Goal: Navigation & Orientation: Find specific page/section

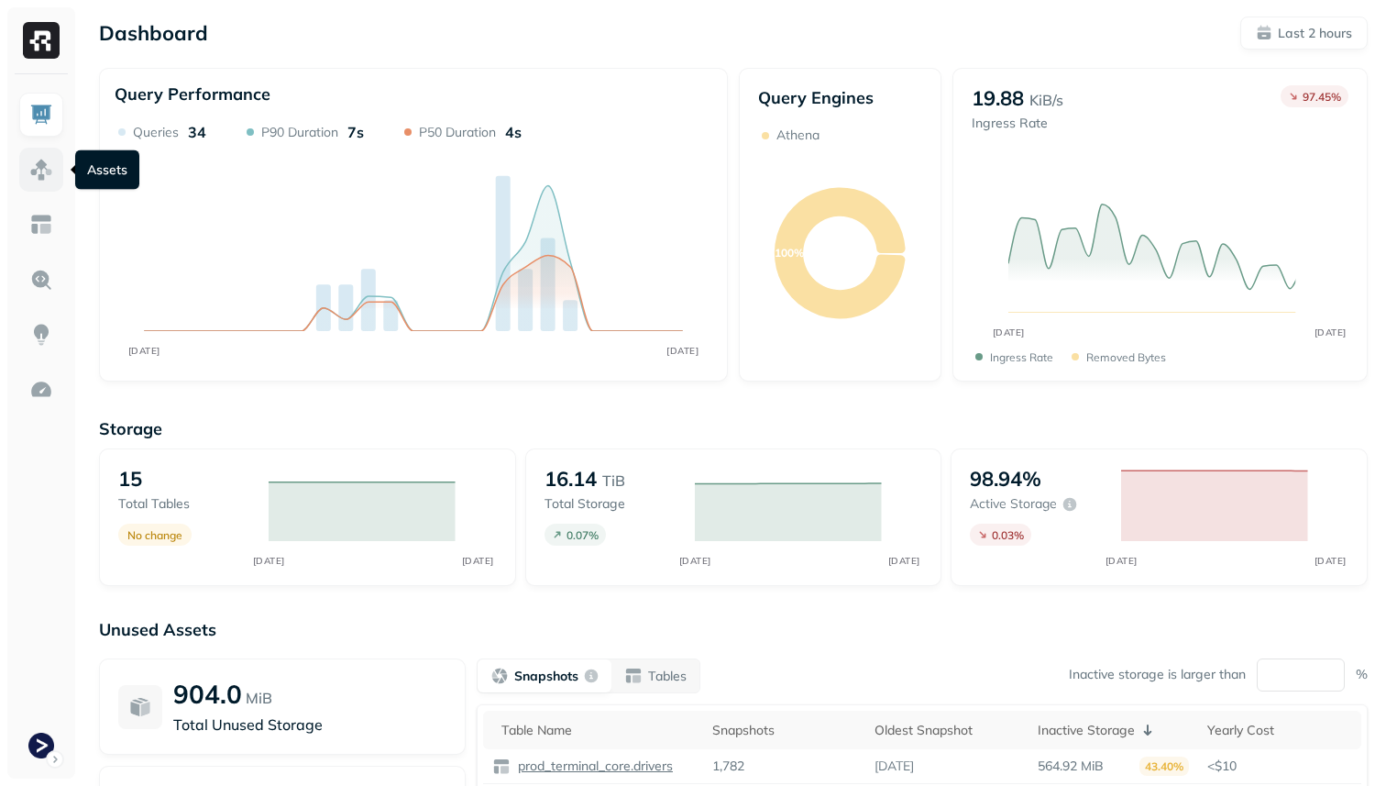
click at [40, 165] on img at bounding box center [41, 170] width 24 height 24
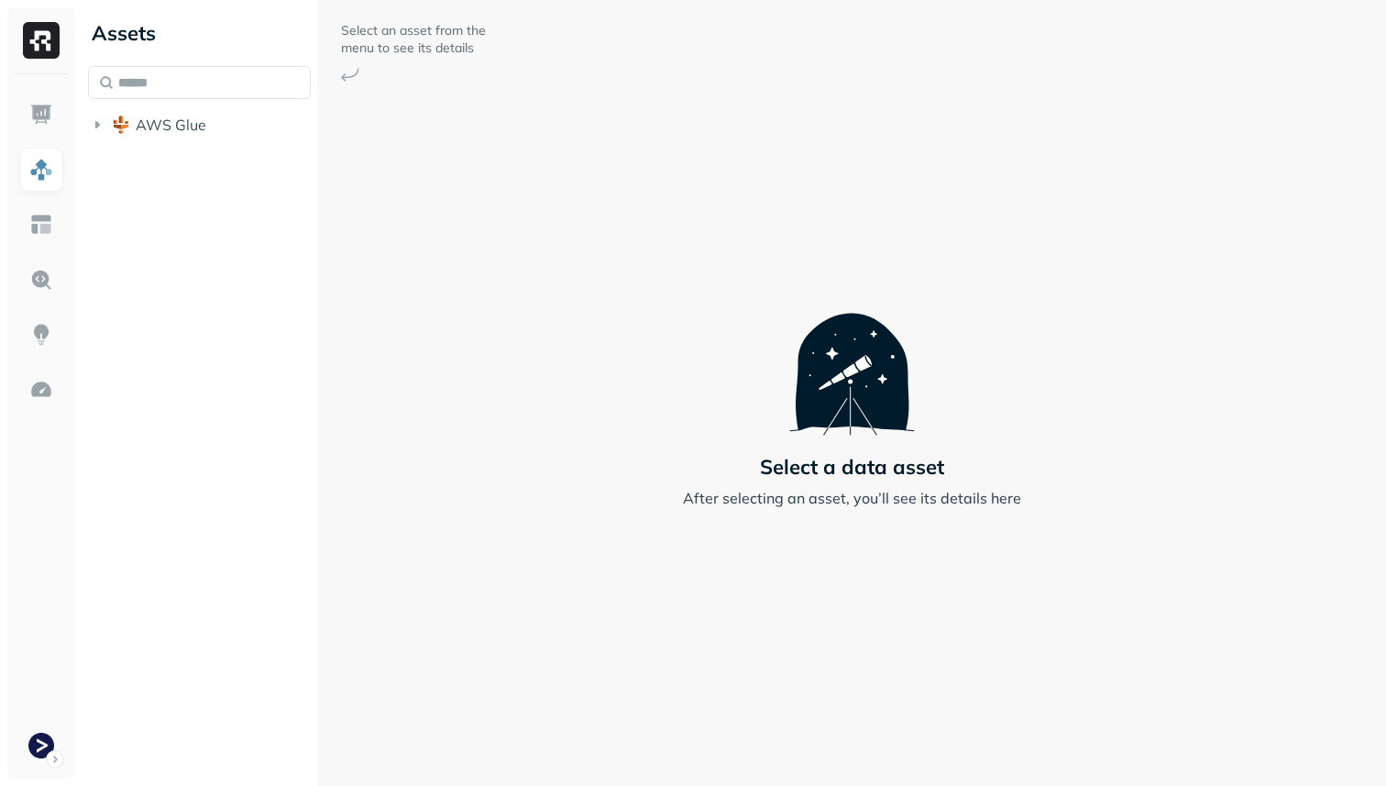
click at [144, 141] on li "AWS Glue" at bounding box center [199, 126] width 223 height 33
click at [147, 132] on span "AWS Glue" at bounding box center [171, 124] width 71 height 18
click at [147, 150] on img "button" at bounding box center [139, 159] width 18 height 18
click at [153, 184] on button "Tables ( 13 )" at bounding box center [219, 194] width 188 height 29
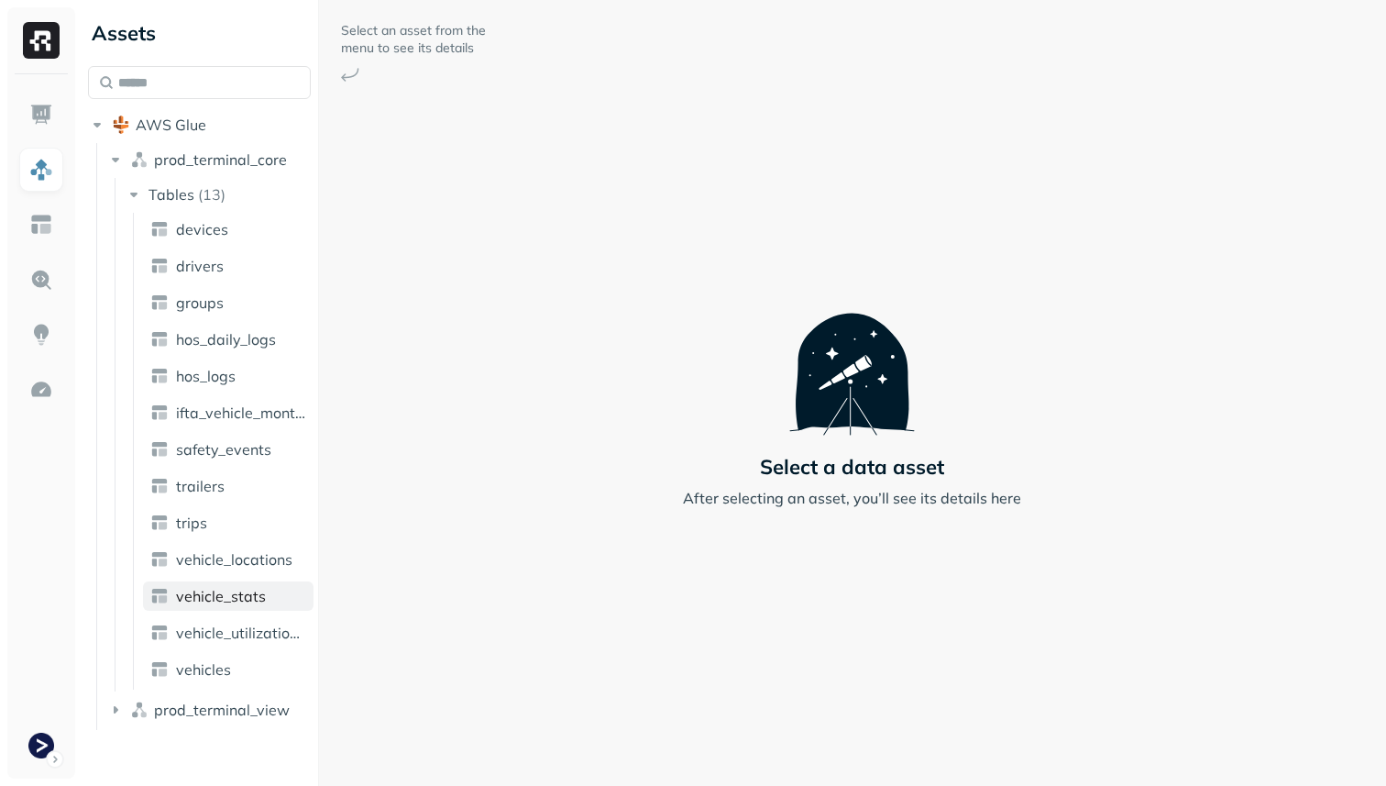
click at [247, 594] on span "vehicle_stats" at bounding box center [221, 596] width 90 height 18
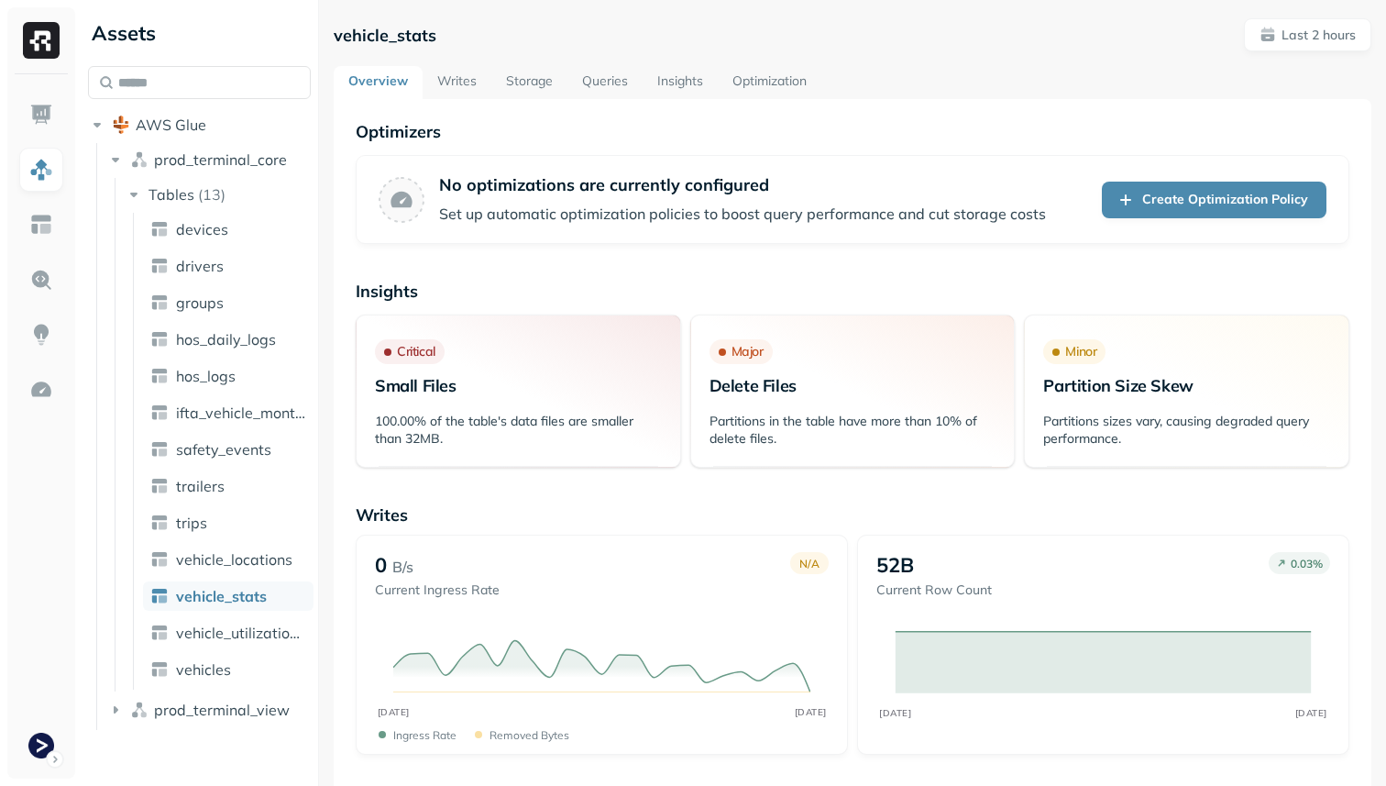
click at [610, 82] on link "Queries" at bounding box center [604, 82] width 75 height 33
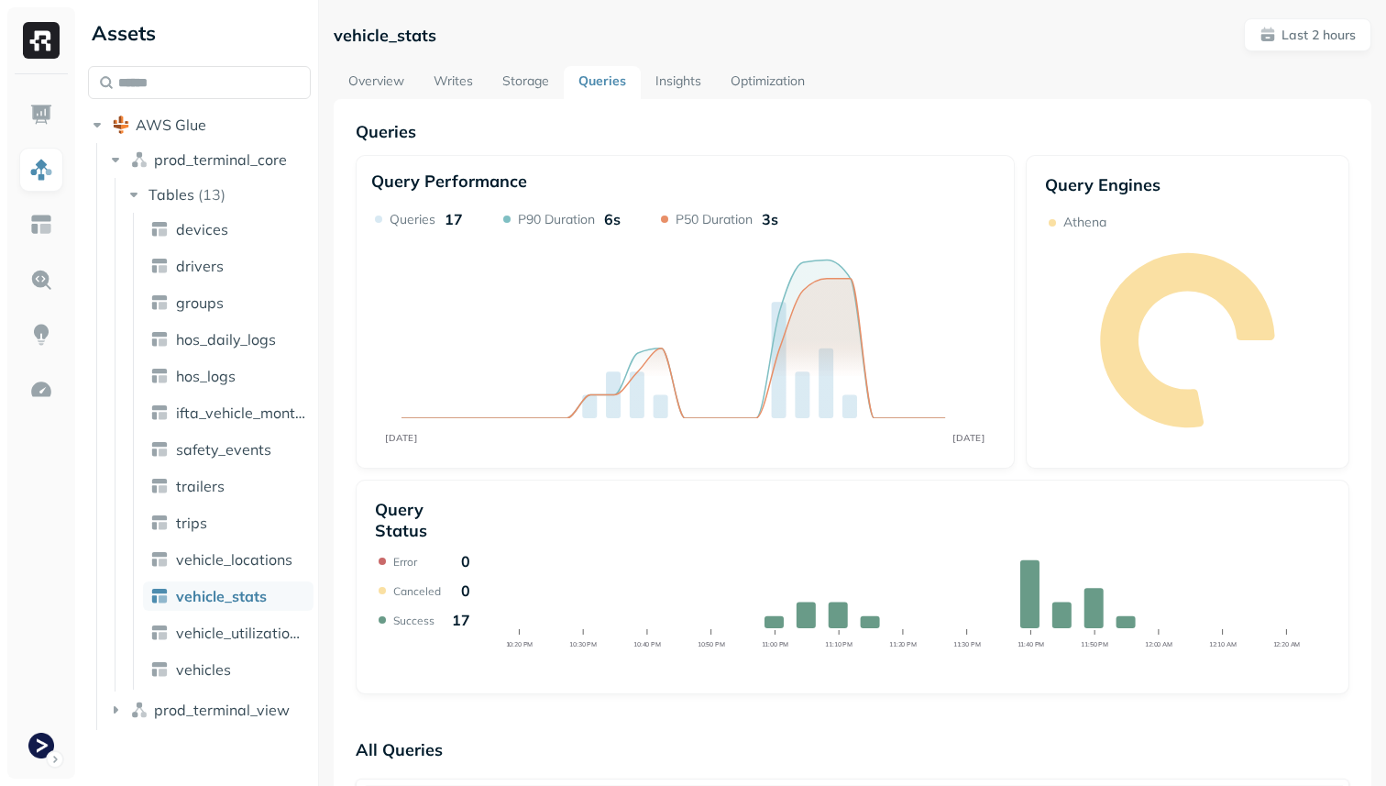
click at [536, 83] on link "Storage" at bounding box center [526, 82] width 76 height 33
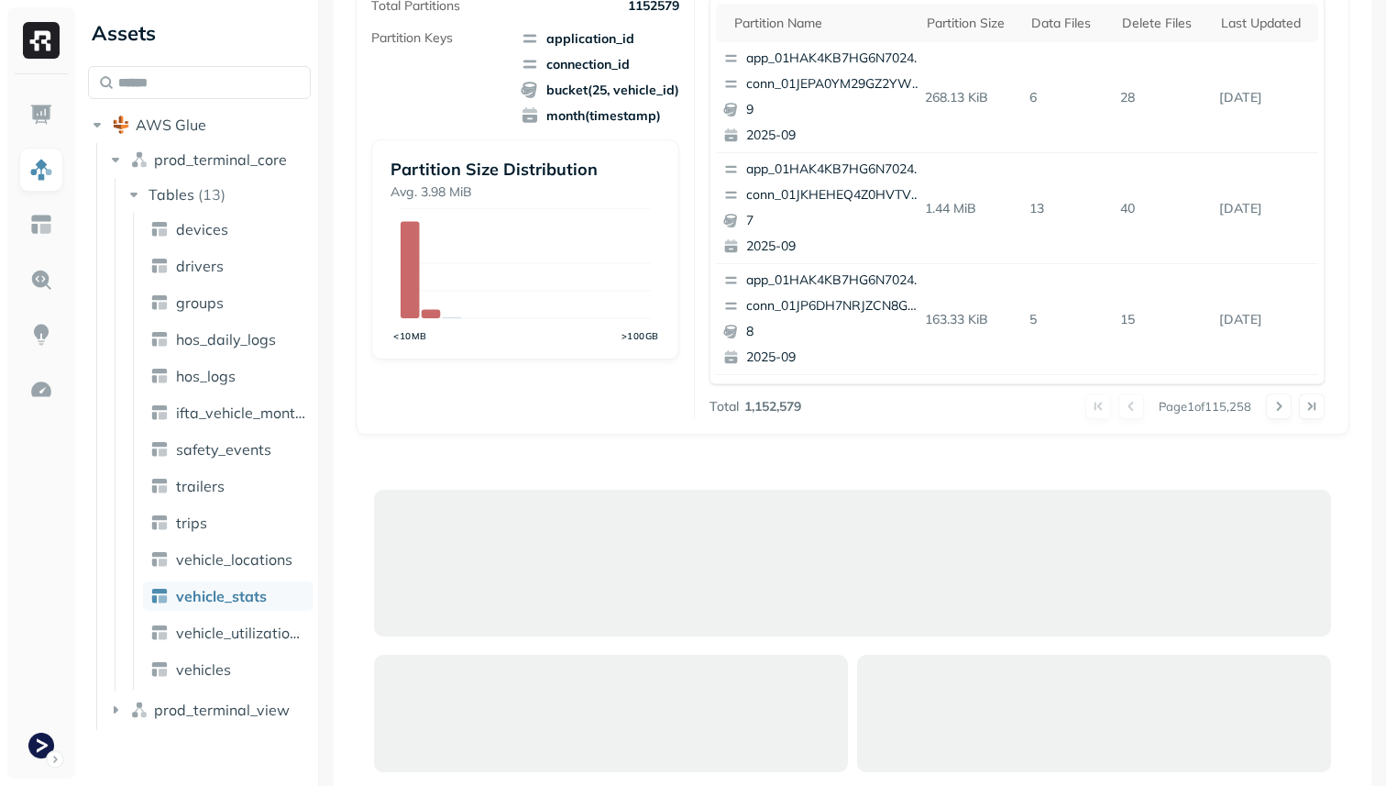
scroll to position [378, 0]
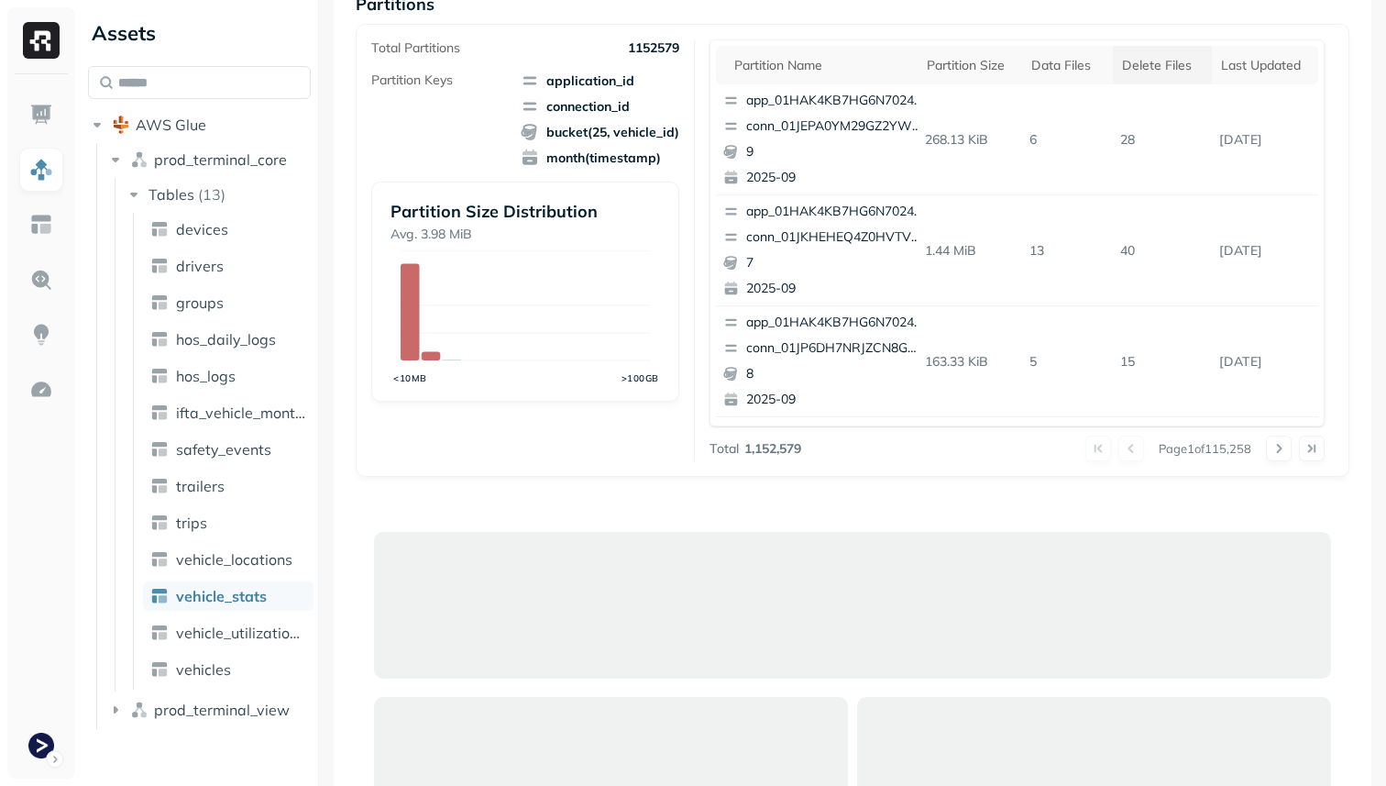
click at [1184, 71] on div "Delete Files" at bounding box center [1162, 65] width 81 height 17
